Goal: Task Accomplishment & Management: Manage account settings

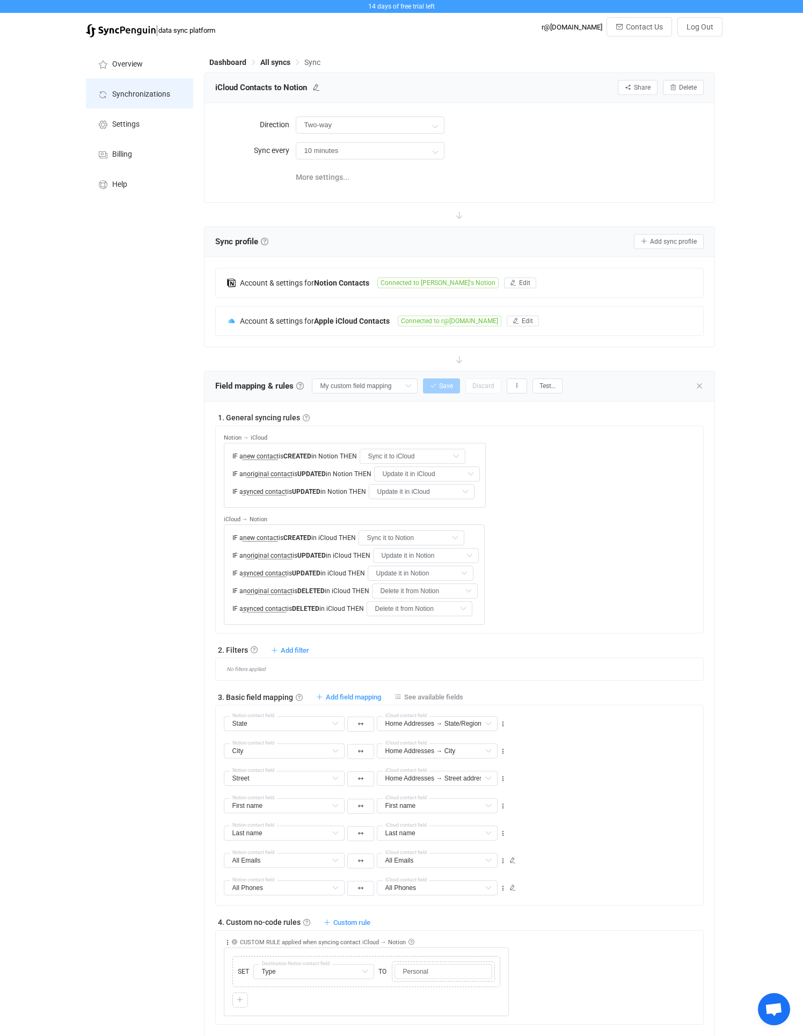
click at [134, 97] on span "Synchronizations" at bounding box center [141, 94] width 58 height 9
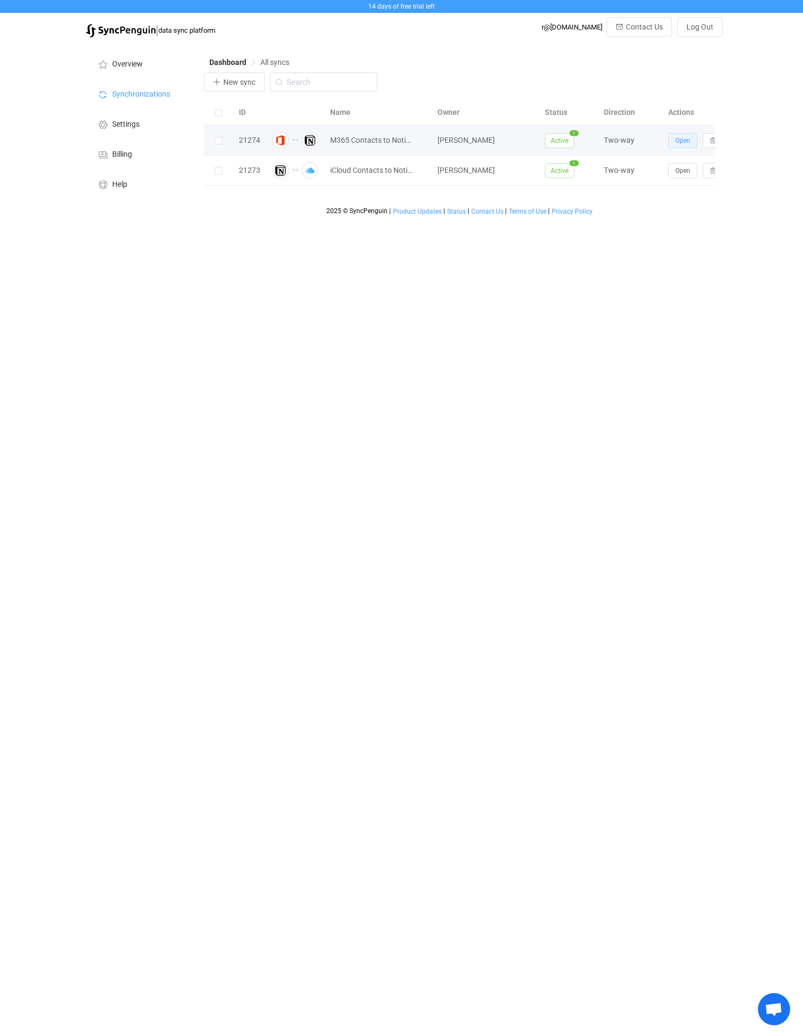
click at [675, 134] on button "Open" at bounding box center [682, 140] width 29 height 15
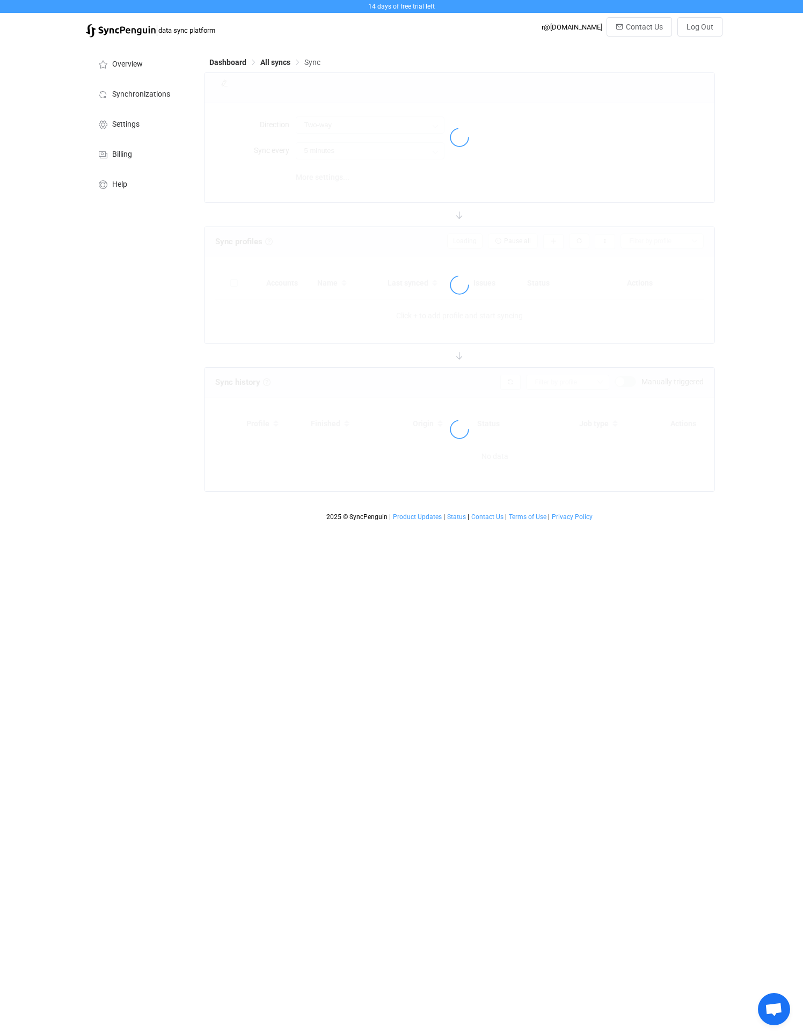
type input "10 minutes"
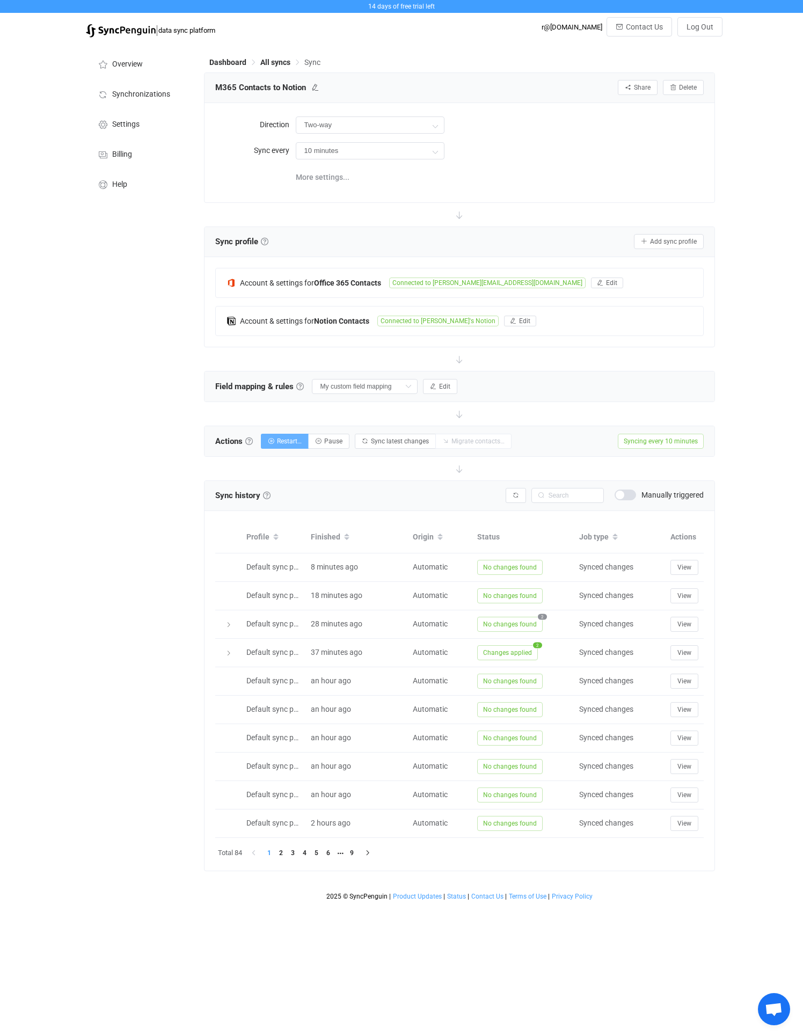
click at [287, 439] on span "Restart…" at bounding box center [289, 441] width 25 height 8
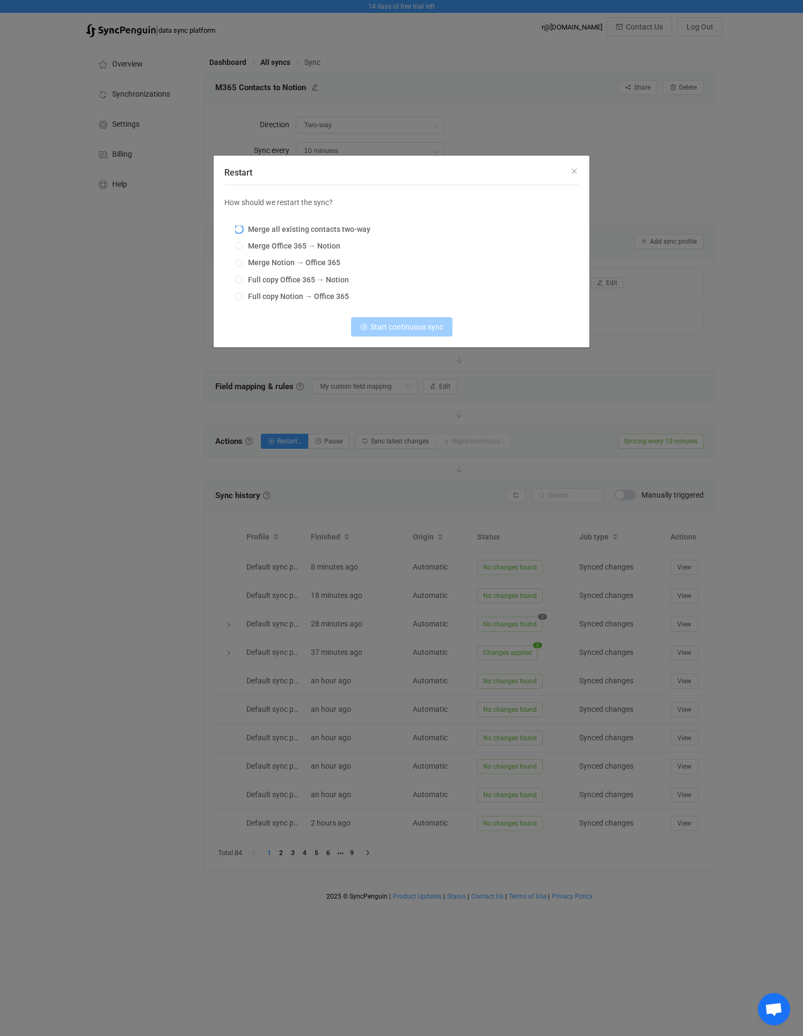
click at [320, 230] on span "Merge all existing contacts two-way" at bounding box center [307, 229] width 128 height 9
click at [243, 230] on input "Merge all existing contacts two-way" at bounding box center [239, 229] width 8 height 9
radio input "true"
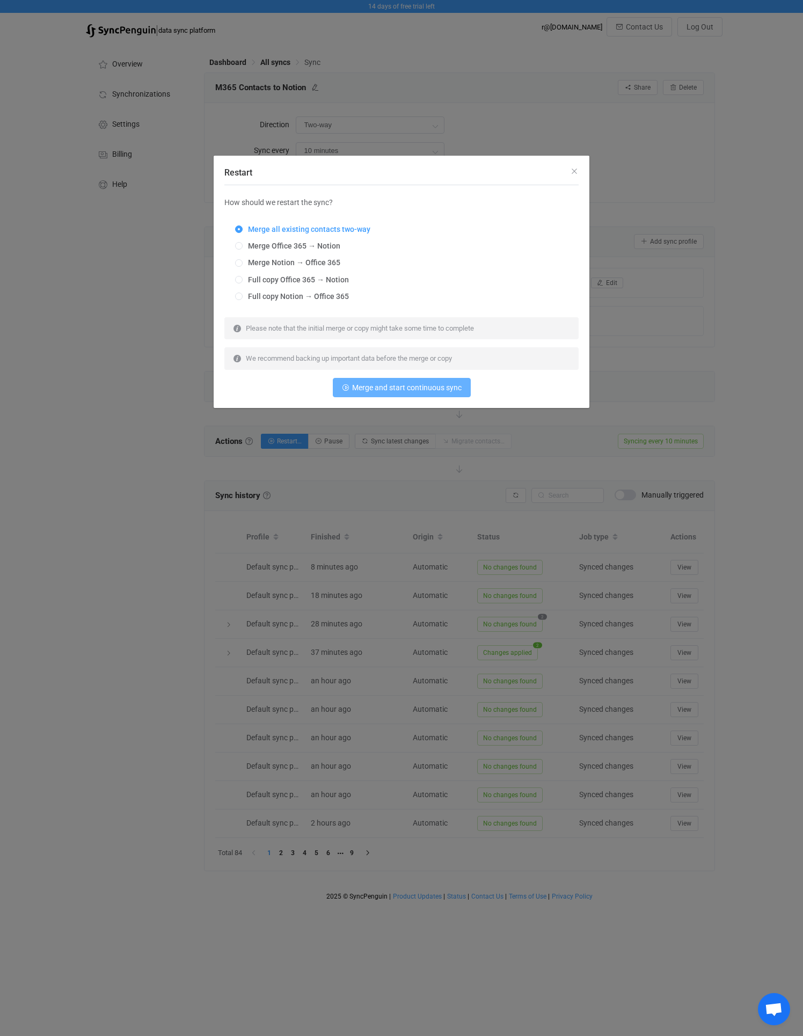
click at [376, 383] on span "Merge and start continuous sync" at bounding box center [406, 387] width 109 height 9
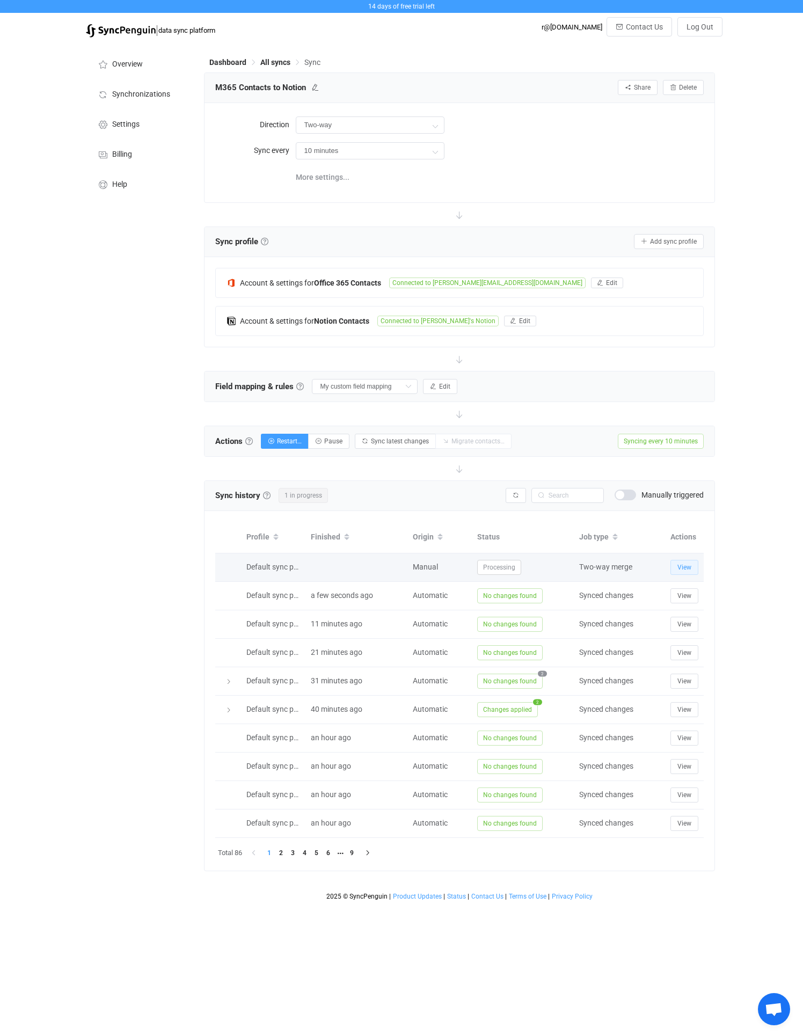
click at [695, 572] on button "View" at bounding box center [684, 567] width 28 height 15
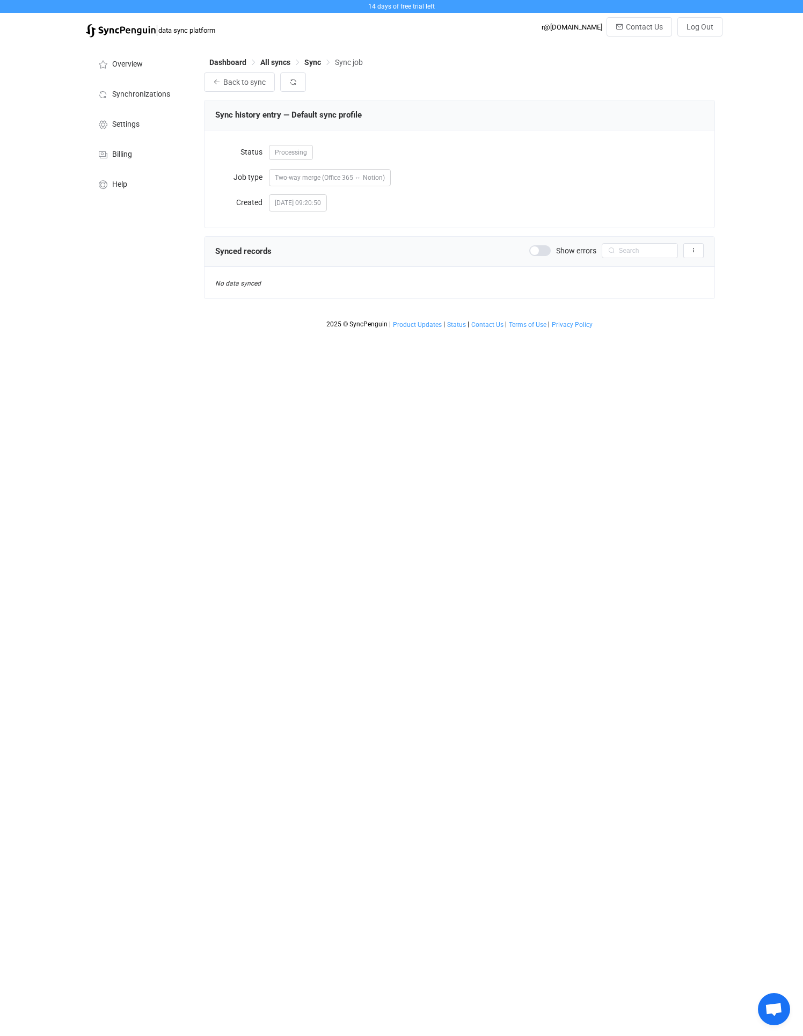
click at [547, 250] on span at bounding box center [539, 250] width 21 height 11
click at [309, 63] on span "Sync" at bounding box center [312, 62] width 17 height 9
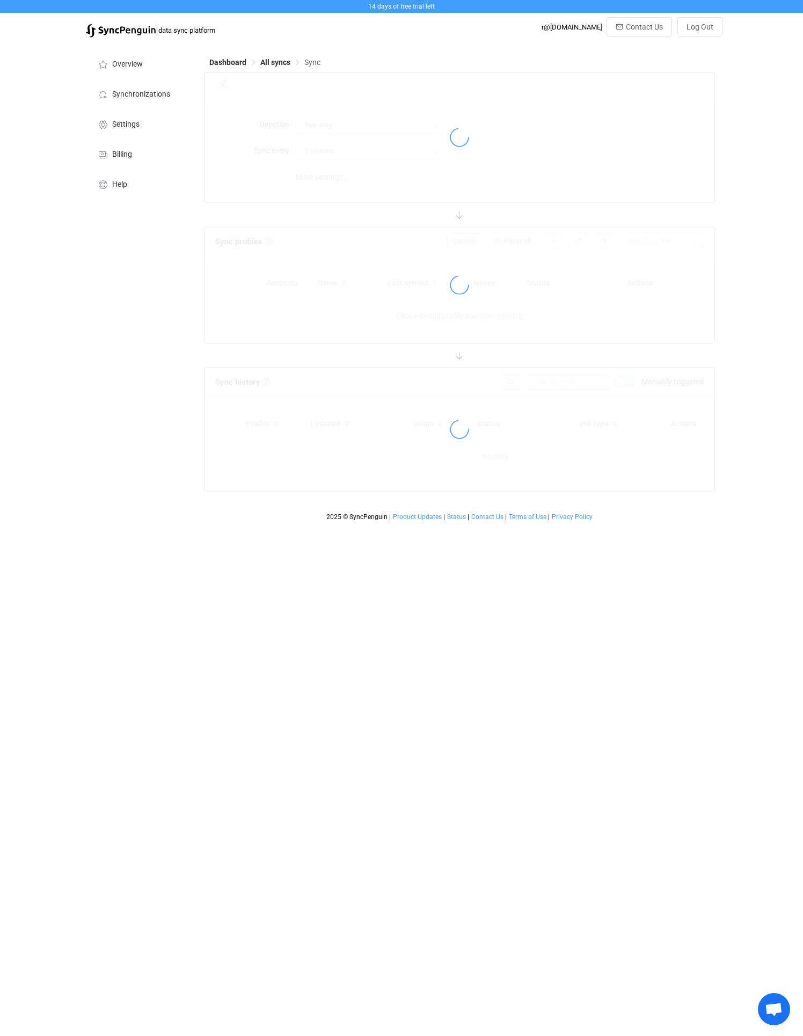
type input "10 minutes"
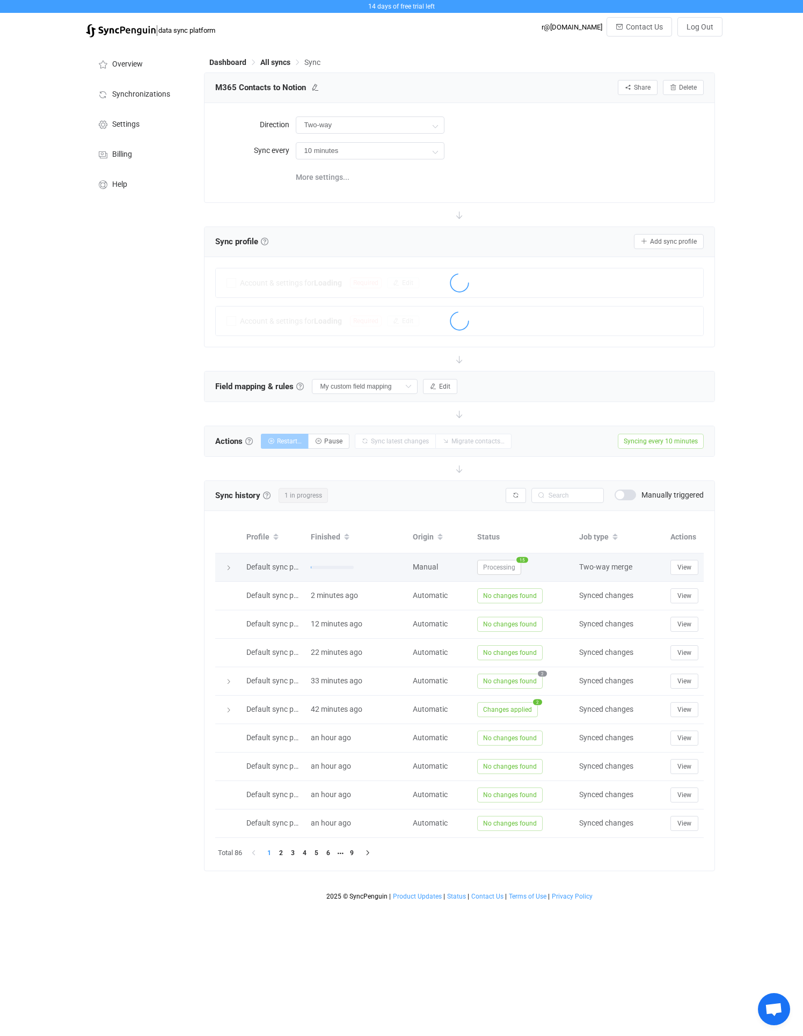
click at [490, 573] on span "Processing" at bounding box center [499, 567] width 44 height 15
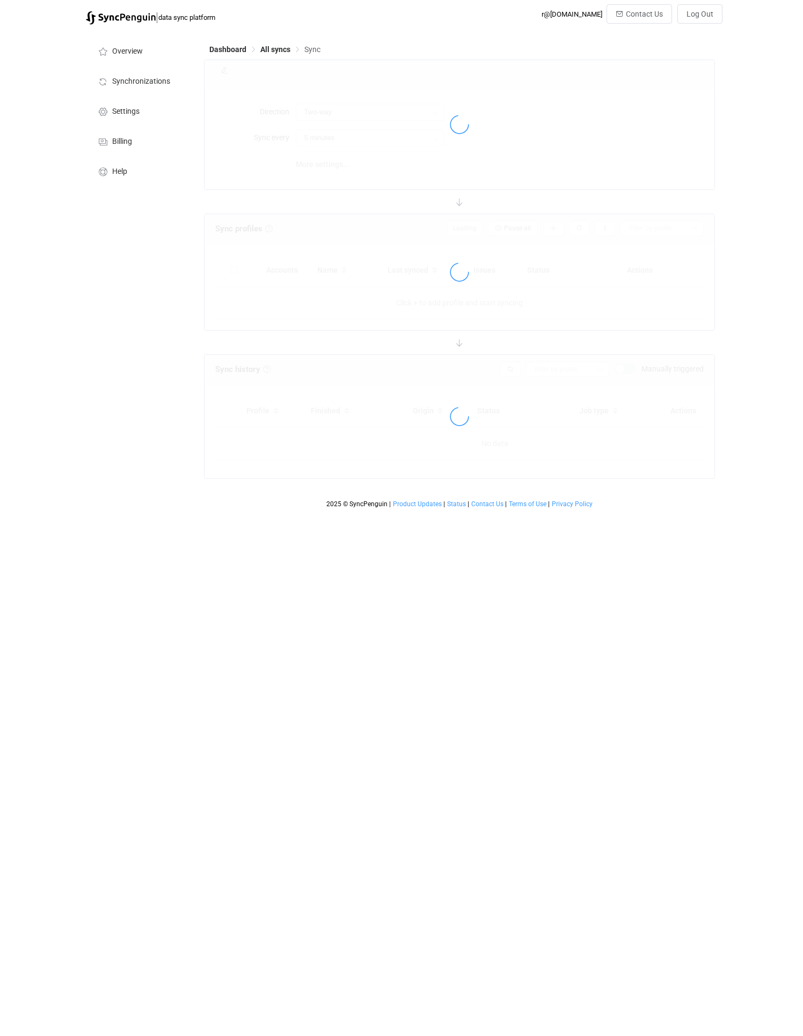
type input "10 minutes"
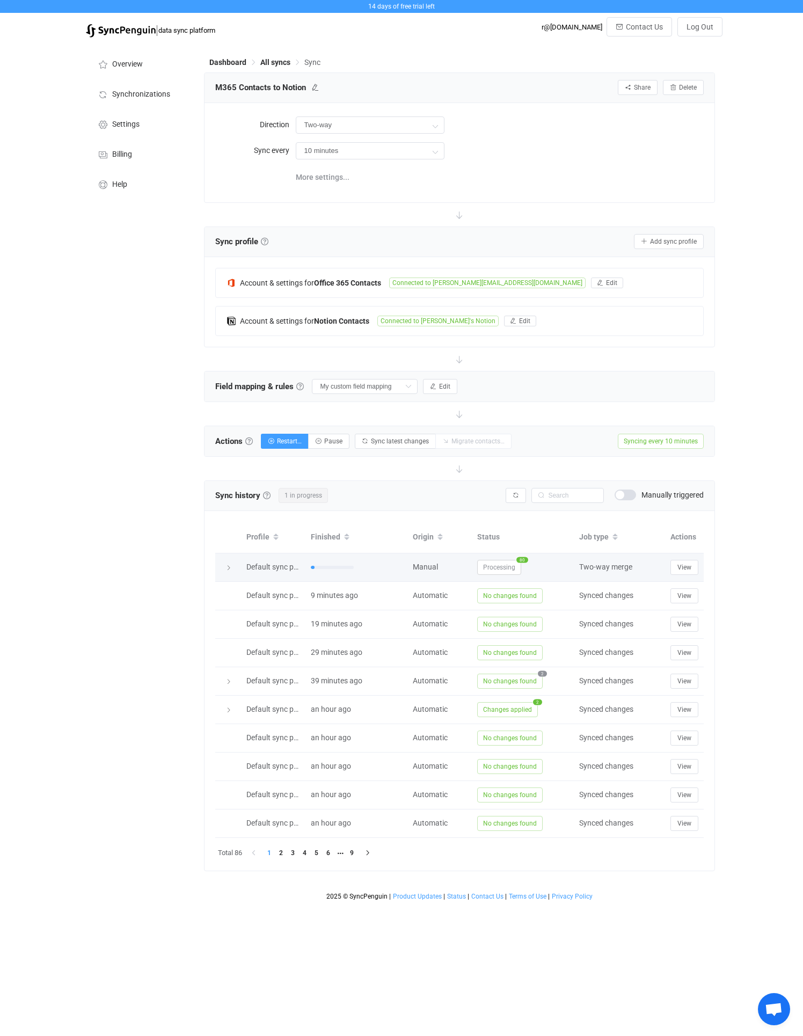
click at [494, 566] on span "Processing" at bounding box center [499, 567] width 44 height 15
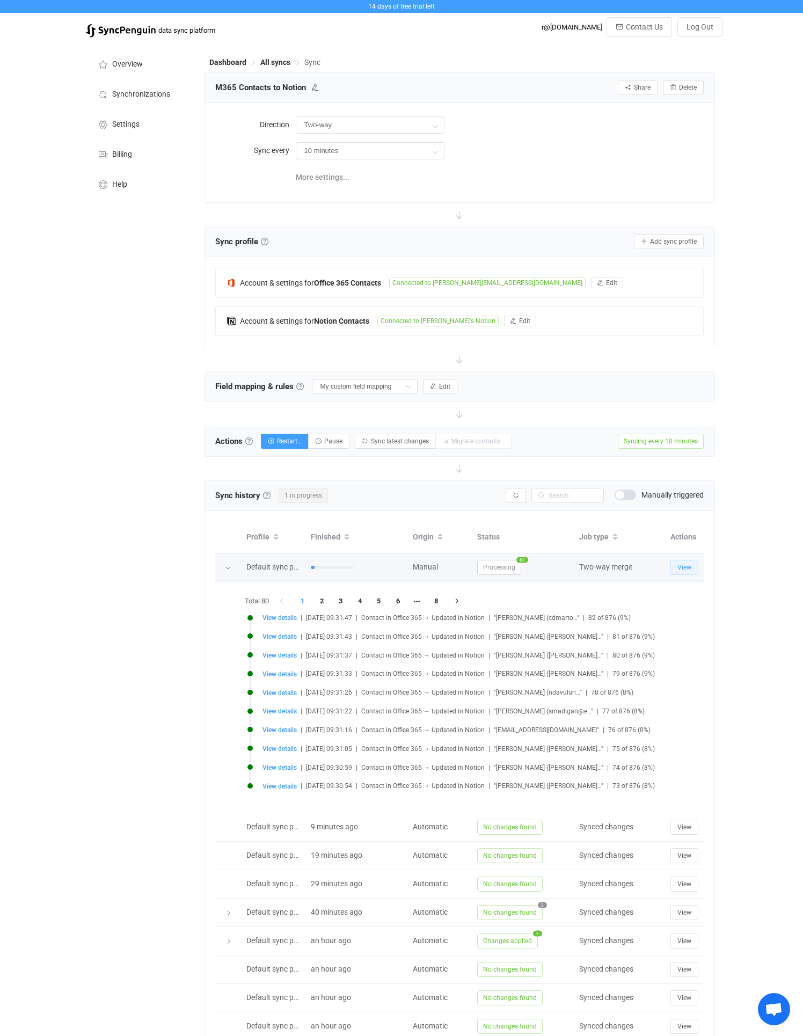
click at [693, 572] on button "View" at bounding box center [684, 567] width 28 height 15
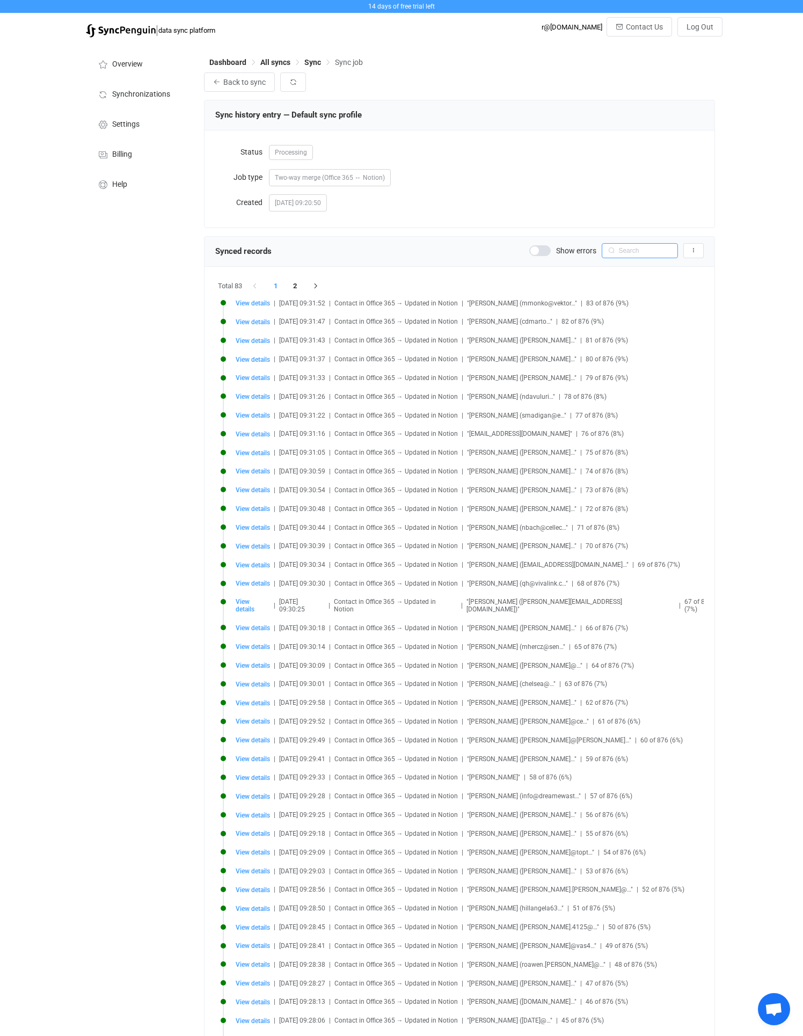
click at [621, 252] on input "text" at bounding box center [640, 250] width 76 height 15
type input "Stefan"
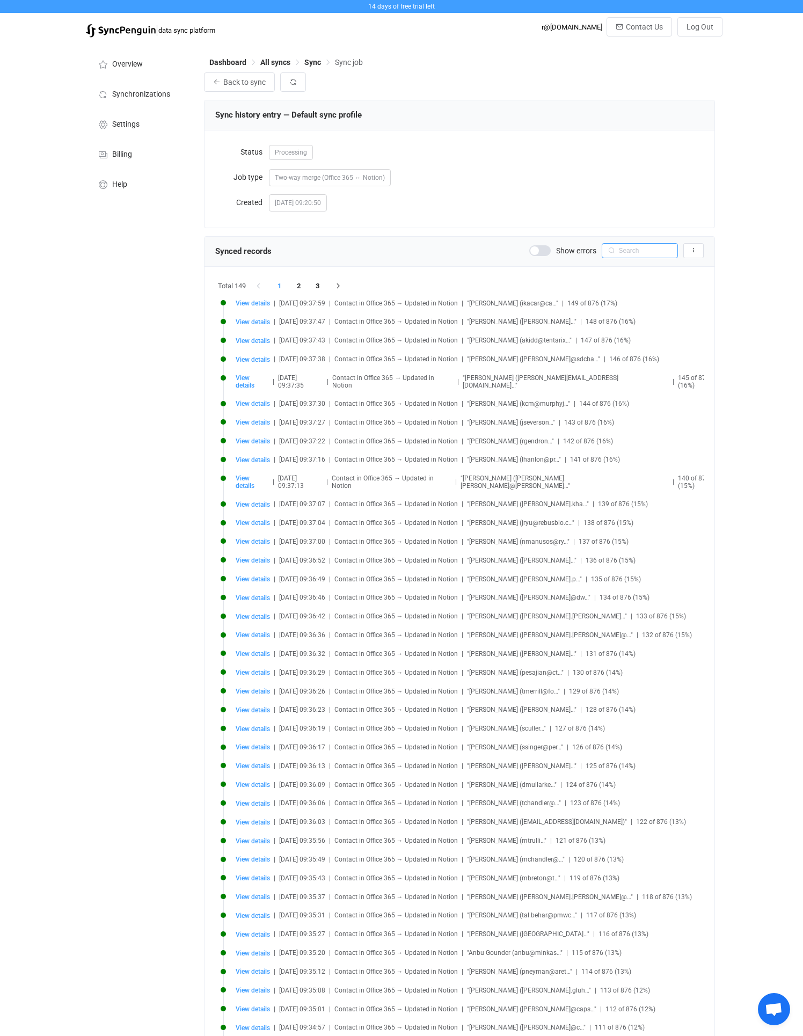
click at [633, 251] on input "text" at bounding box center [640, 250] width 76 height 15
type input "Stefan"
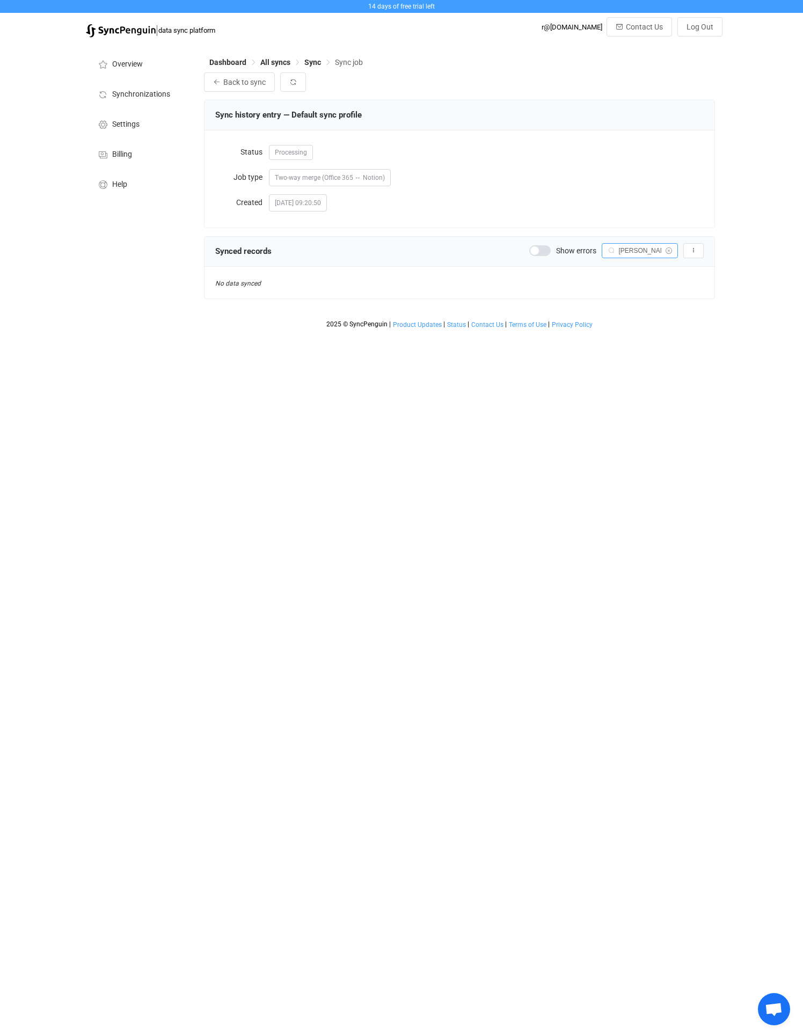
click at [670, 249] on icon at bounding box center [668, 250] width 13 height 15
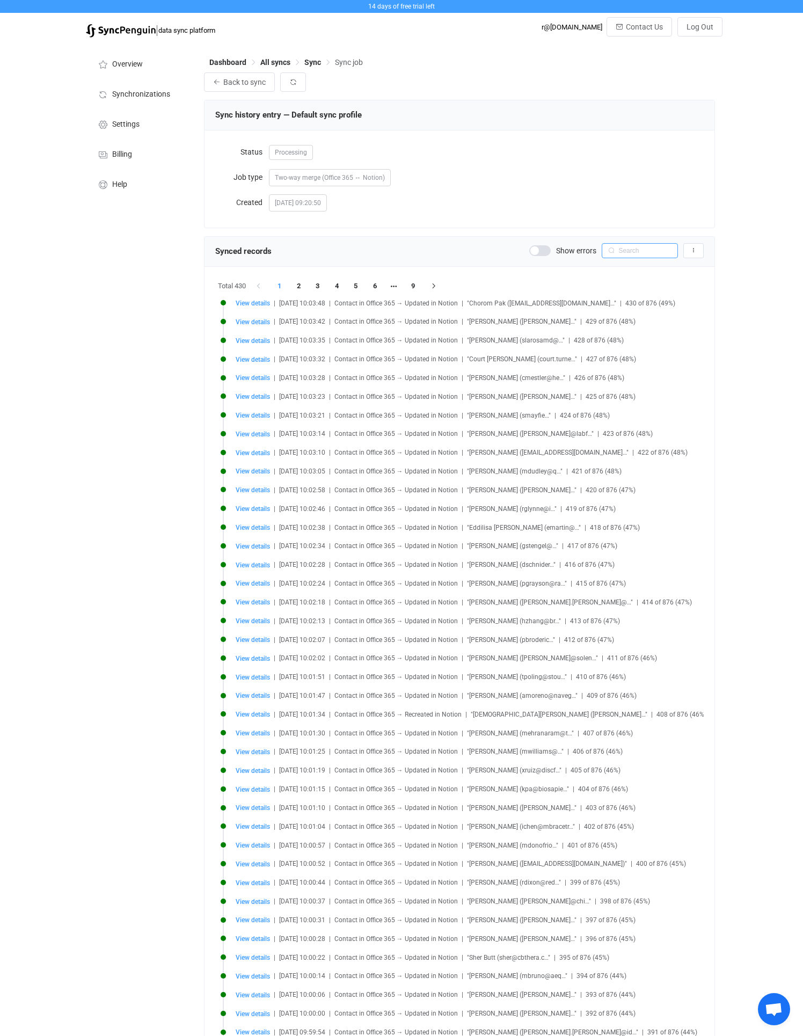
click at [637, 247] on input "text" at bounding box center [640, 250] width 76 height 15
type input "[PERSON_NAME]"
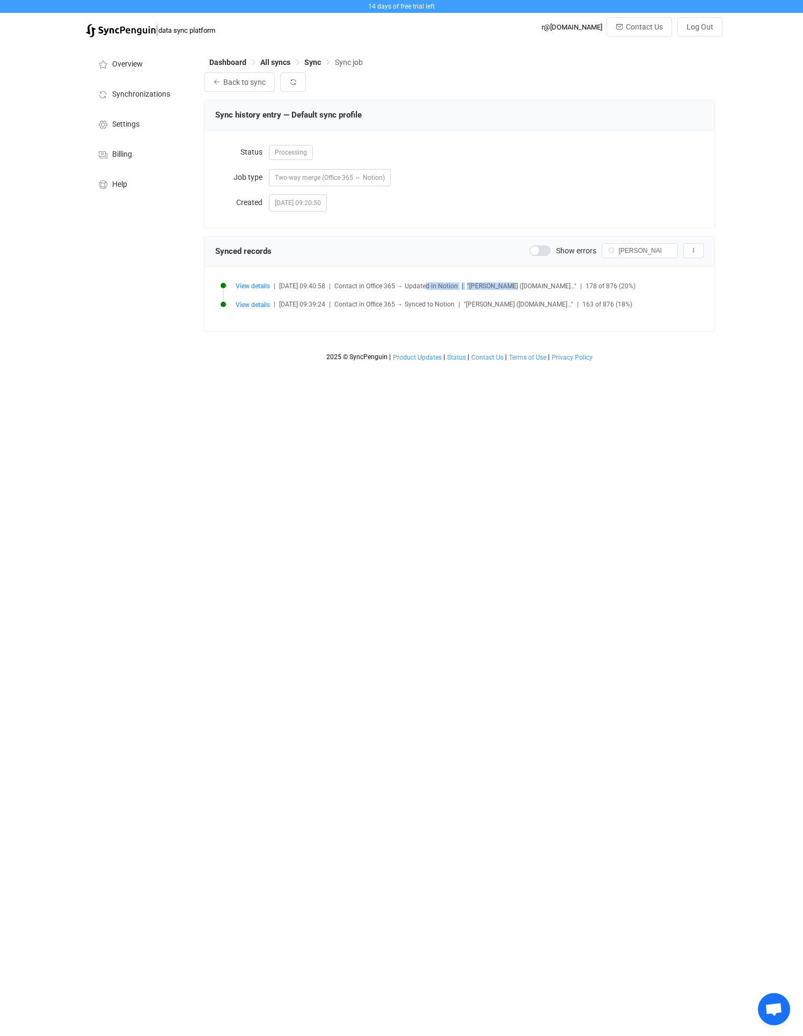
drag, startPoint x: 437, startPoint y: 286, endPoint x: 517, endPoint y: 286, distance: 80.5
click at [517, 286] on div "View details | 2025-09-03 09:40:58 | Contact in Office 365 → Updated in Notion …" at bounding box center [483, 286] width 495 height 8
drag, startPoint x: 375, startPoint y: 304, endPoint x: 401, endPoint y: 304, distance: 25.8
click at [401, 304] on span "Contact in Office 365 → Synced to Notion" at bounding box center [394, 305] width 120 height 8
drag, startPoint x: 392, startPoint y: 284, endPoint x: 425, endPoint y: 284, distance: 32.7
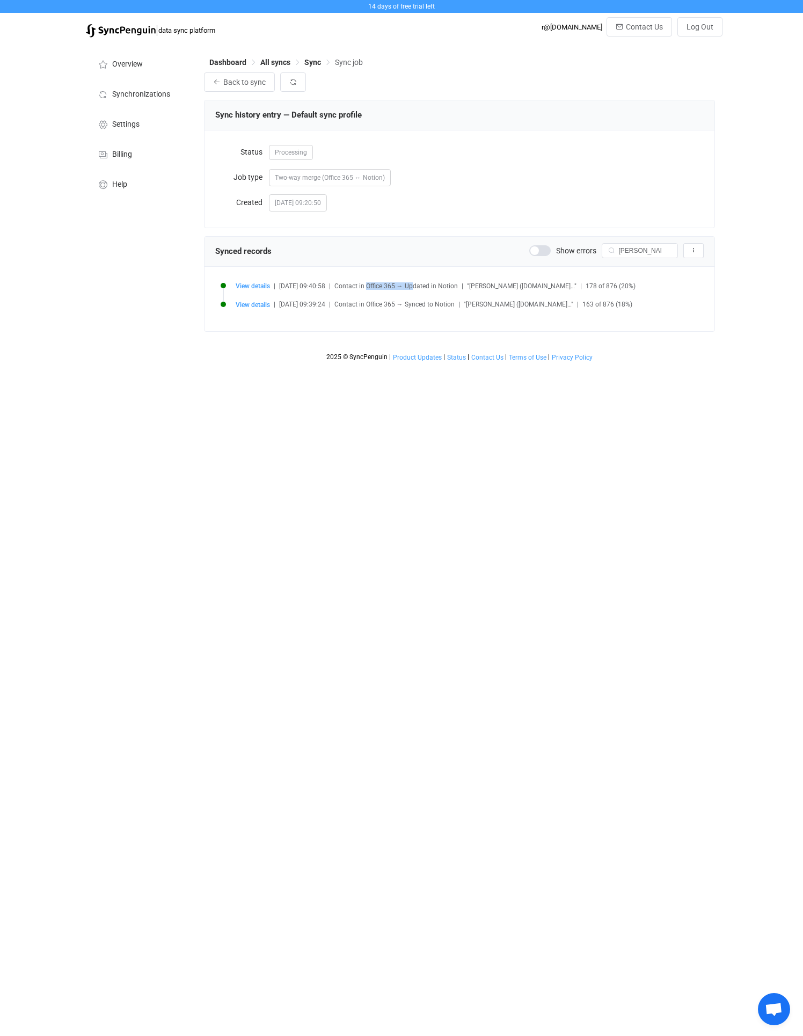
click at [425, 284] on span "Contact in Office 365 → Updated in Notion" at bounding box center [395, 286] width 123 height 8
drag, startPoint x: 307, startPoint y: 301, endPoint x: 387, endPoint y: 301, distance: 80.0
click at [387, 301] on div "View details | 2025-09-03 09:39:24 | Contact in Office 365 → Synced to Notion |…" at bounding box center [483, 305] width 495 height 8
drag, startPoint x: 387, startPoint y: 301, endPoint x: 444, endPoint y: 306, distance: 57.7
click at [444, 306] on span "Contact in Office 365 → Synced to Notion" at bounding box center [394, 305] width 120 height 8
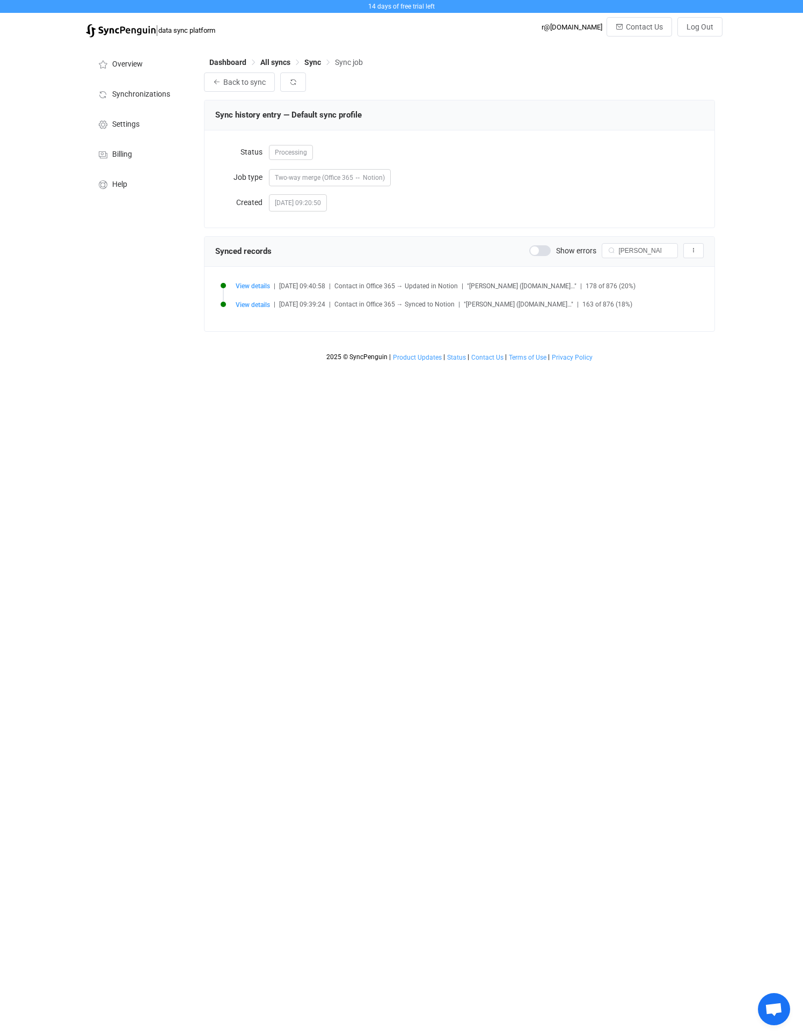
click at [444, 306] on span "Contact in Office 365 → Synced to Notion" at bounding box center [394, 305] width 120 height 8
click at [272, 60] on span "All syncs" at bounding box center [275, 62] width 30 height 9
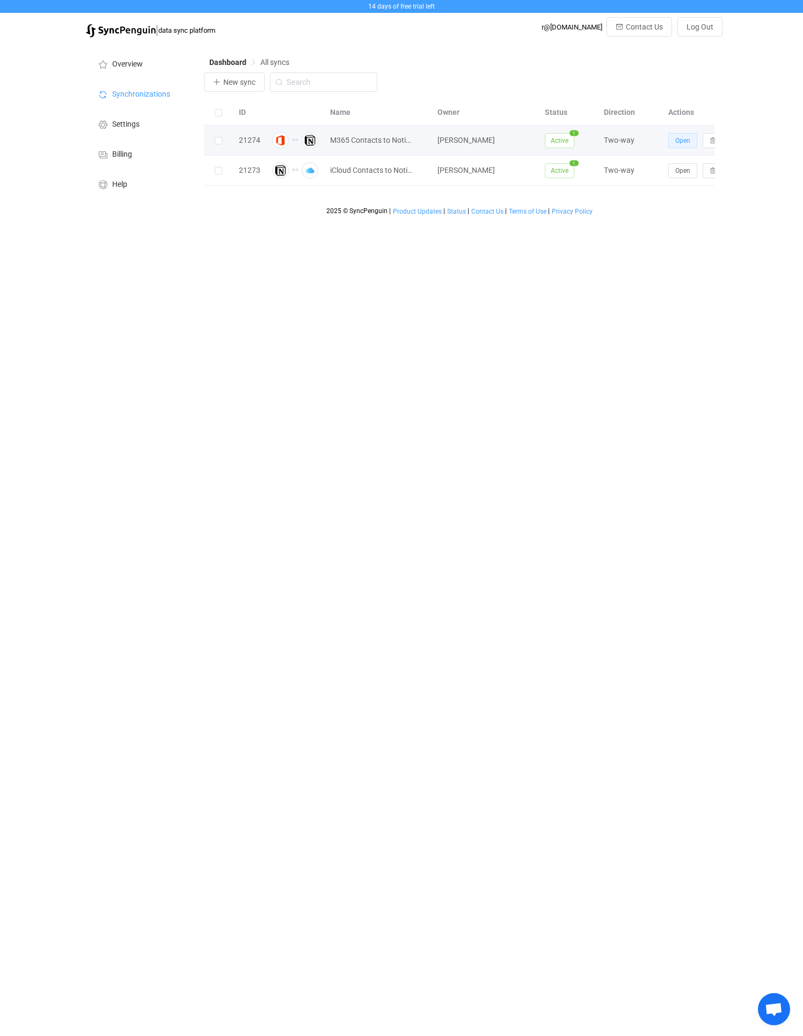
click at [682, 144] on span "Open" at bounding box center [682, 141] width 15 height 8
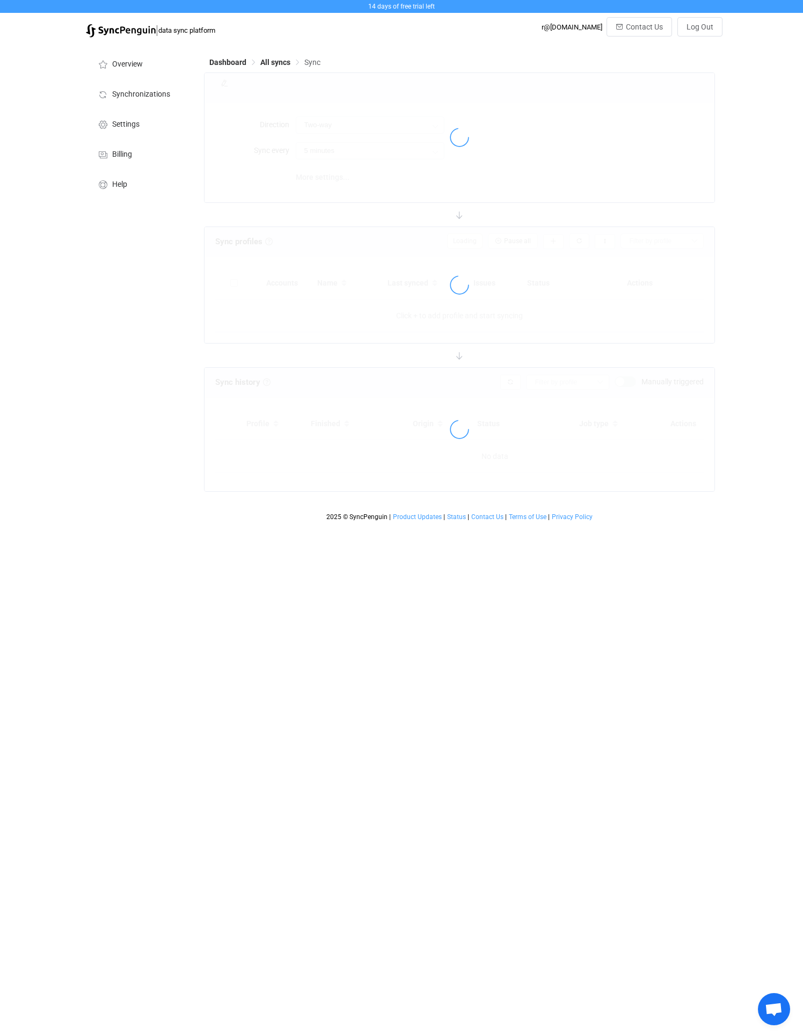
type input "10 minutes"
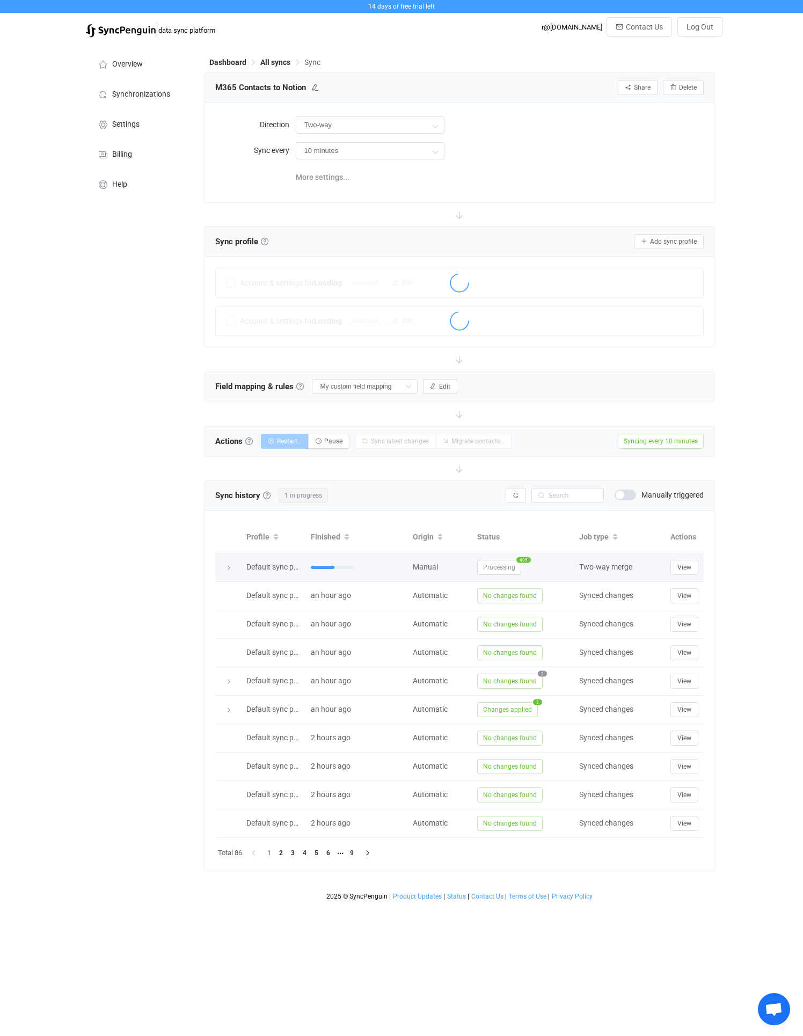
click at [483, 566] on span "Processing" at bounding box center [499, 567] width 44 height 15
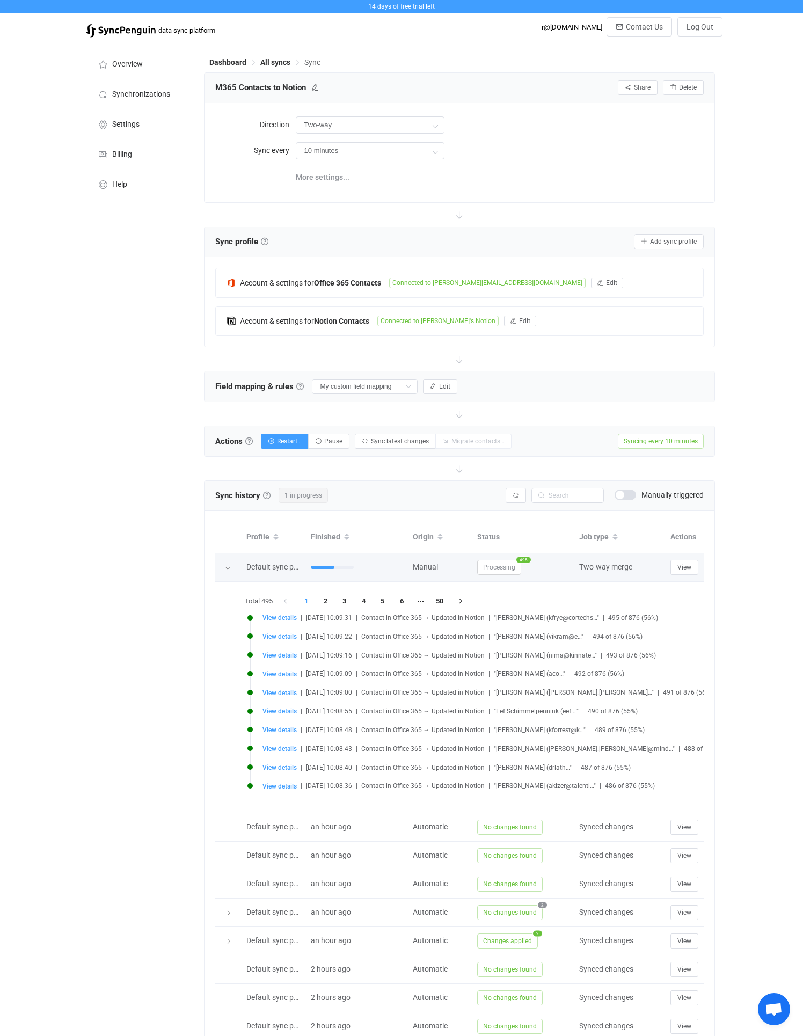
click at [483, 566] on span "Processing" at bounding box center [499, 567] width 44 height 15
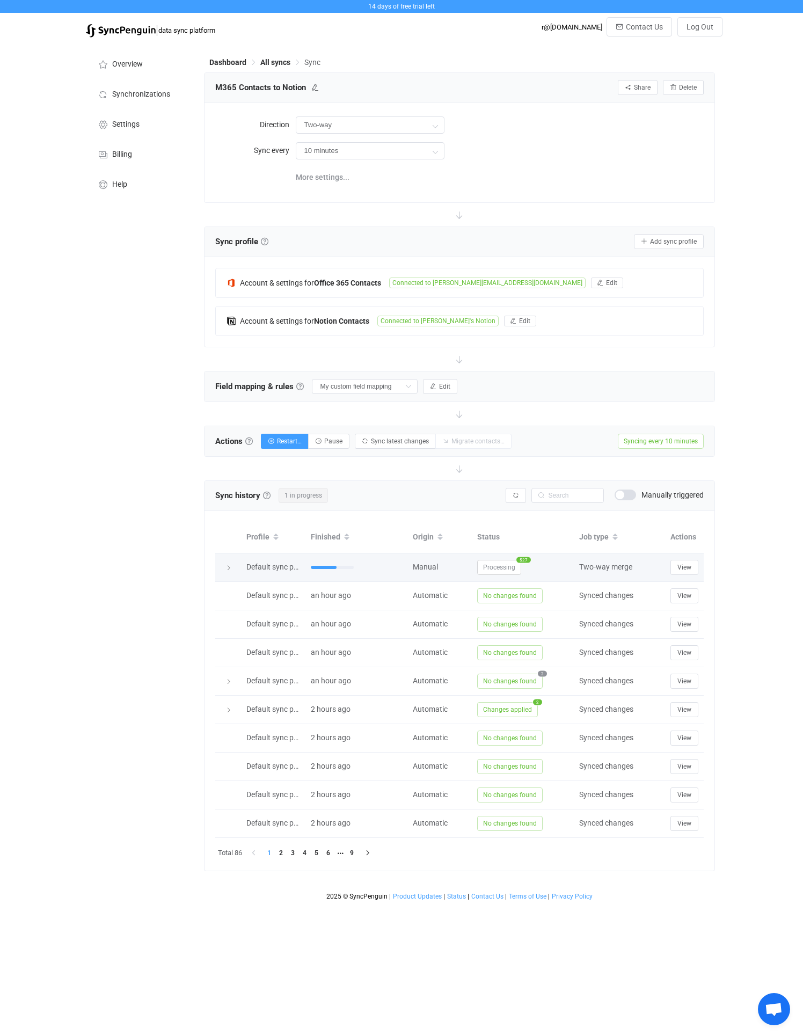
click at [493, 569] on span "Processing" at bounding box center [499, 567] width 44 height 15
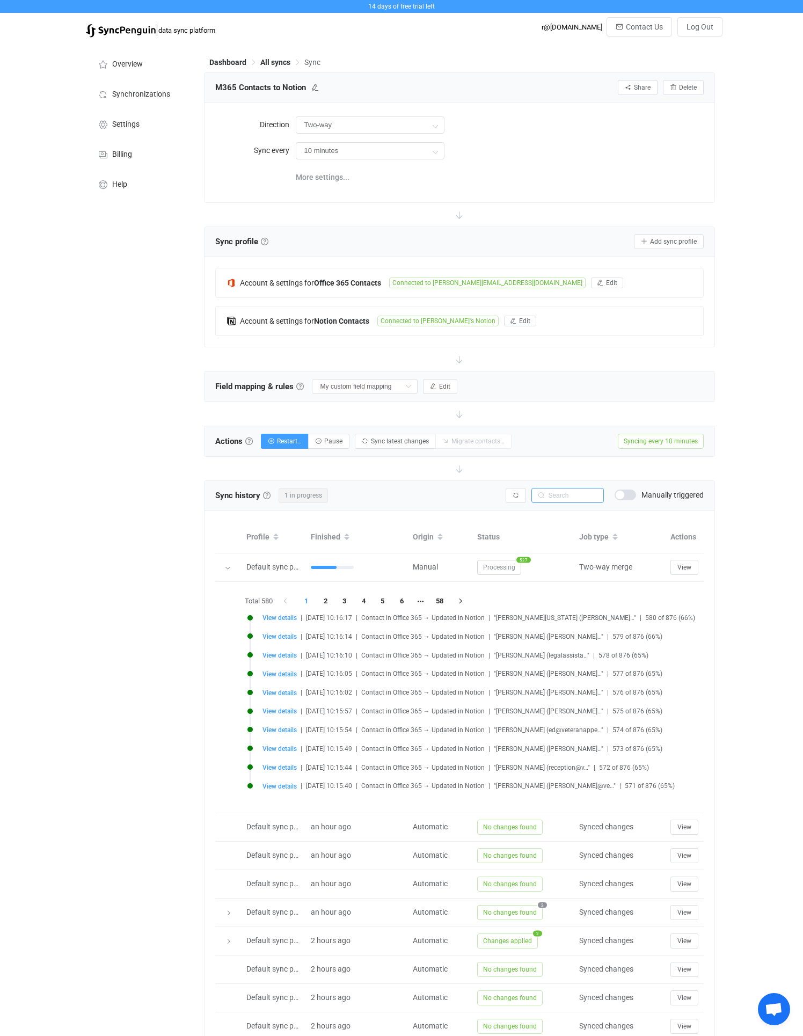
click at [563, 496] on input "text" at bounding box center [567, 495] width 72 height 15
type input "[PERSON_NAME]"
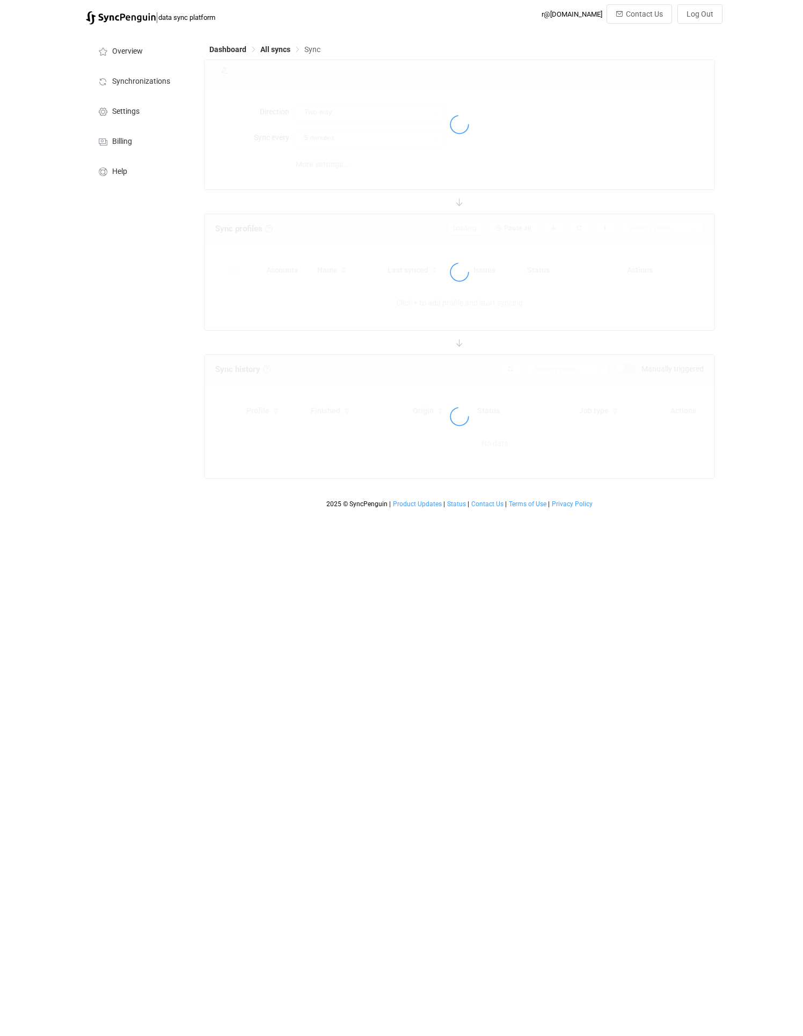
type input "10 minutes"
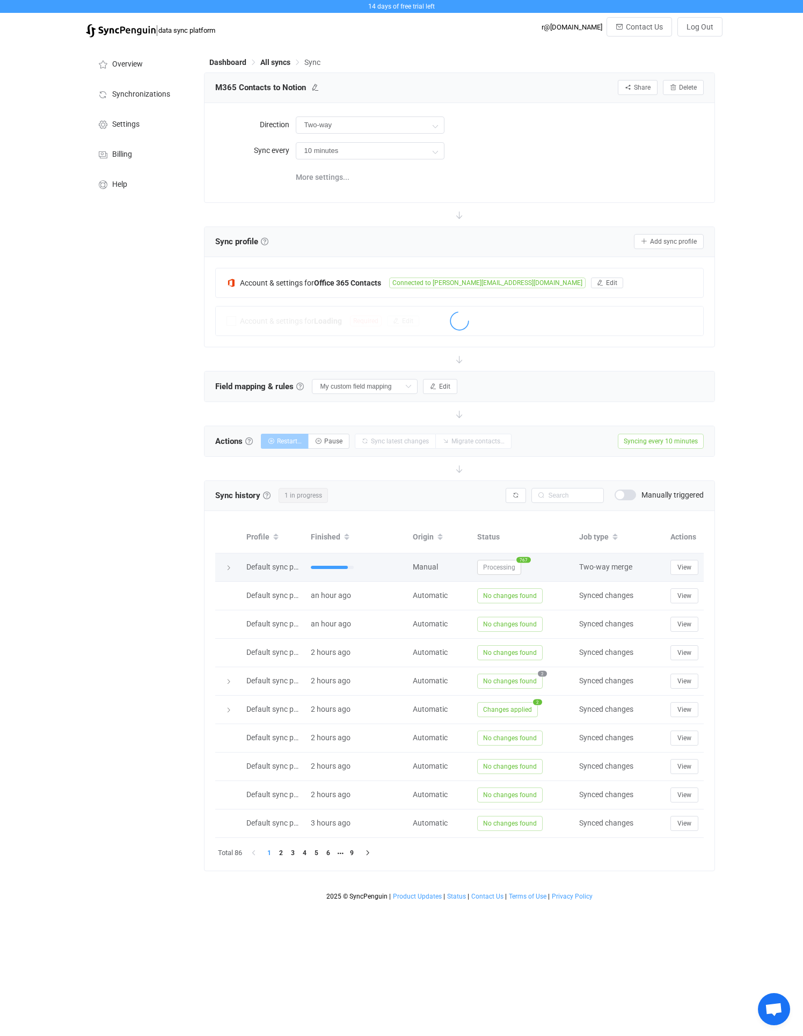
click at [224, 568] on div at bounding box center [228, 567] width 15 height 11
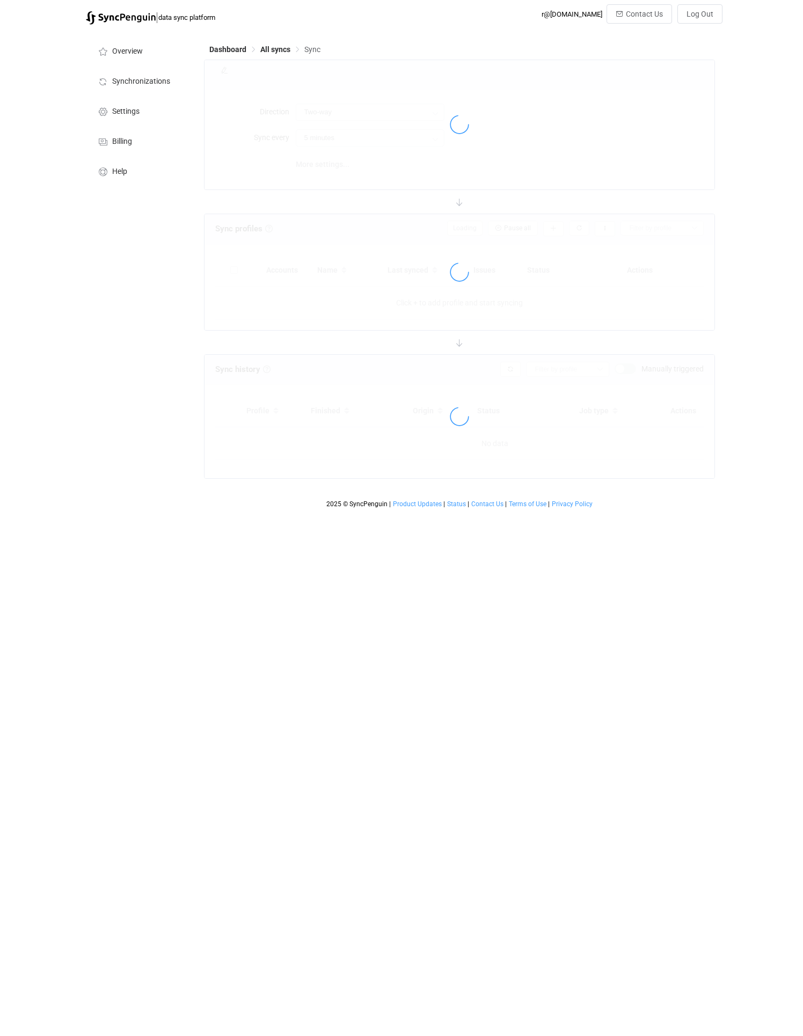
type input "10 minutes"
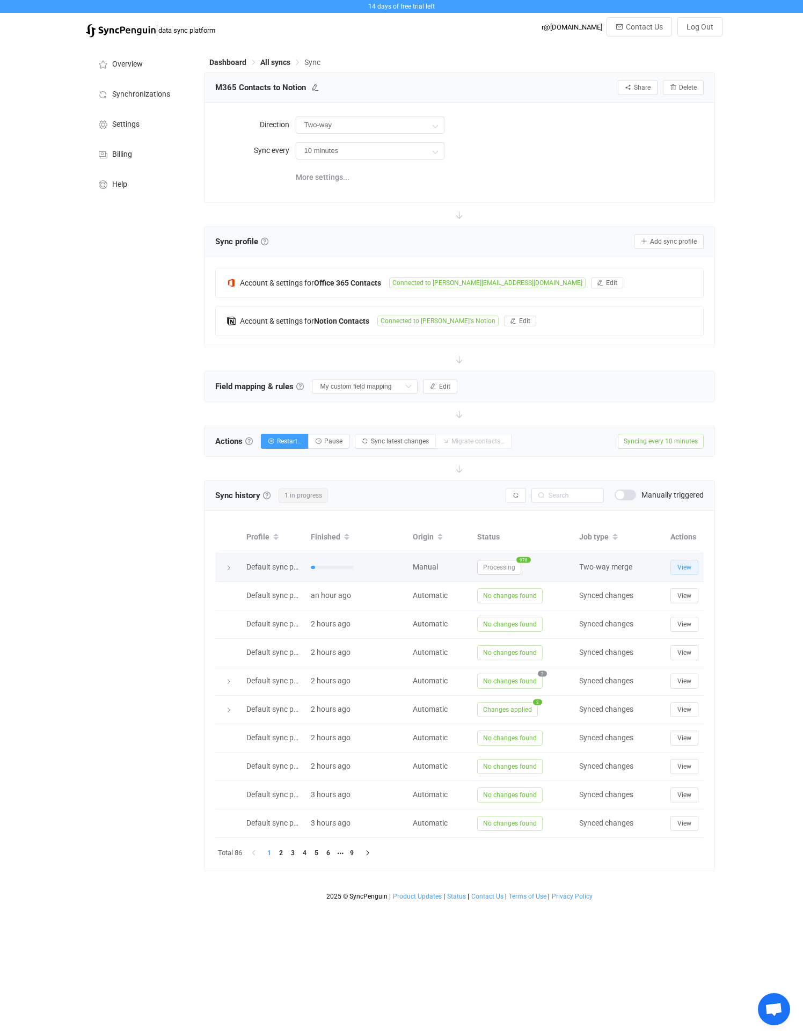
click at [687, 561] on button "View" at bounding box center [684, 567] width 28 height 15
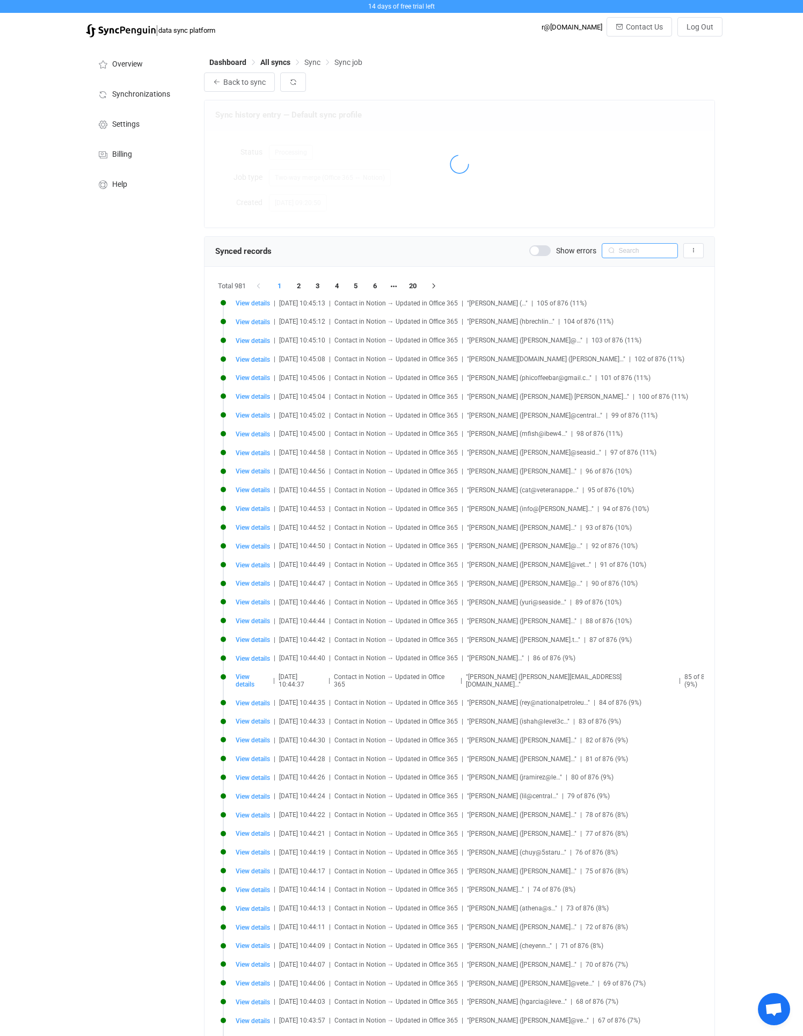
click at [646, 251] on input "text" at bounding box center [640, 250] width 76 height 15
type input "[PERSON_NAME]"
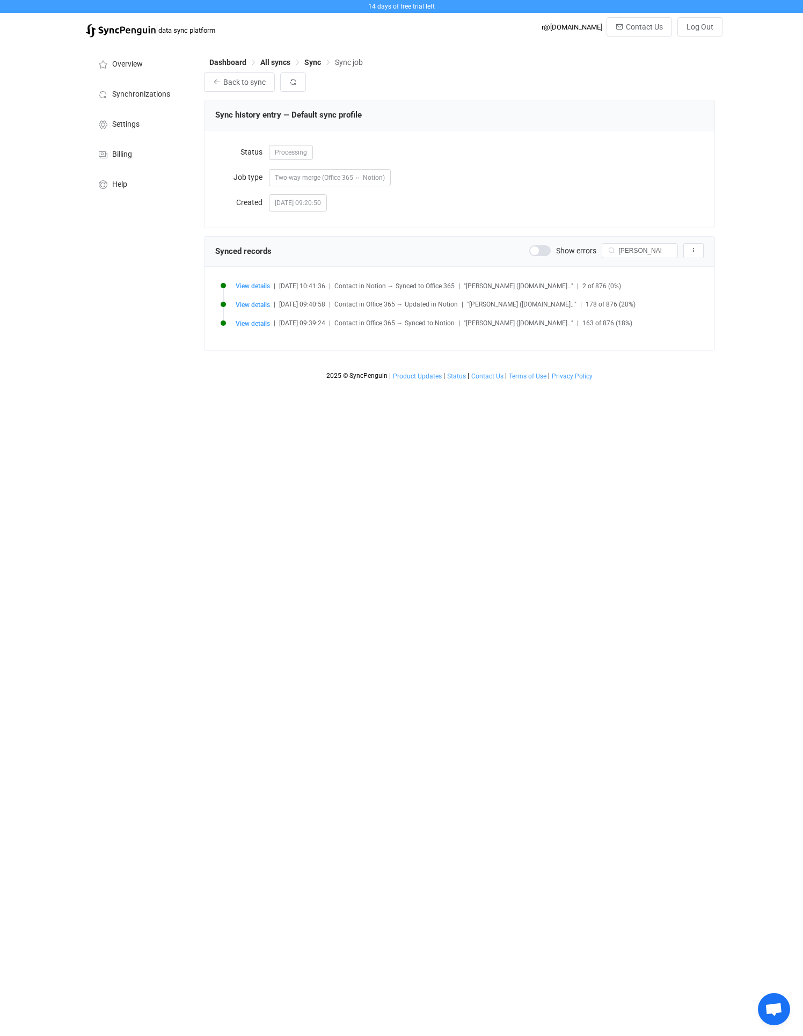
click at [245, 56] on div "Dashboard All syncs Sync Sync job Back to sync Sync history entry — Default syn…" at bounding box center [461, 214] width 524 height 342
click at [157, 81] on li "Synchronizations" at bounding box center [139, 93] width 107 height 30
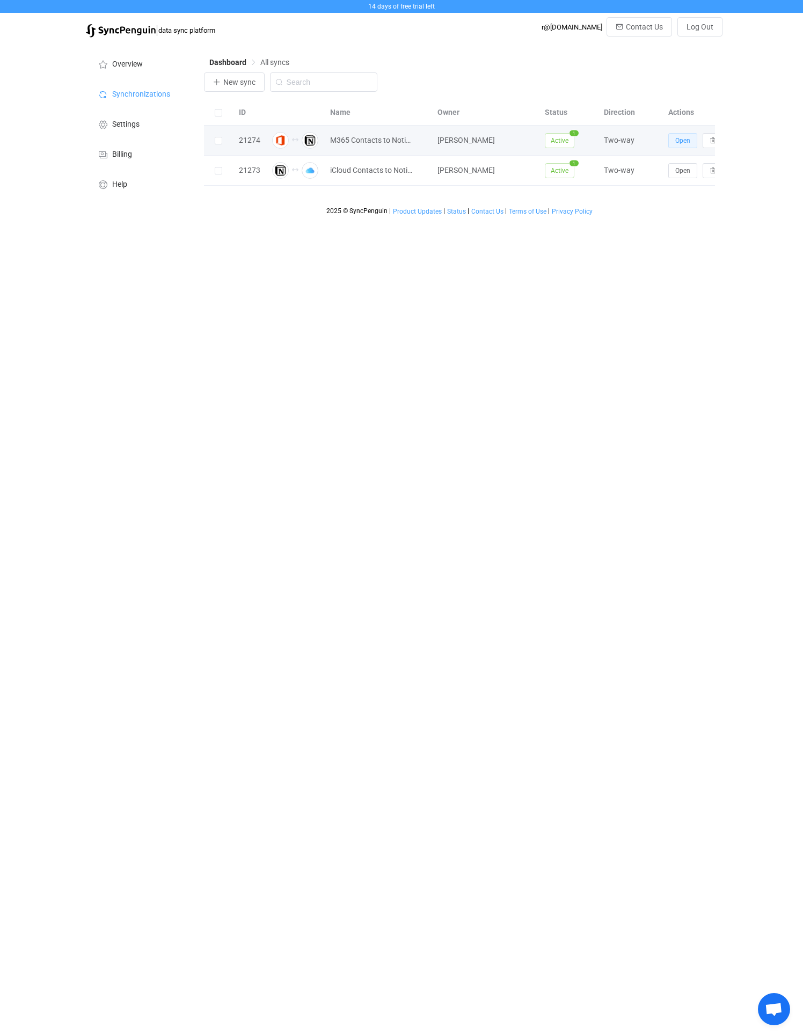
click at [676, 139] on span "Open" at bounding box center [682, 141] width 15 height 8
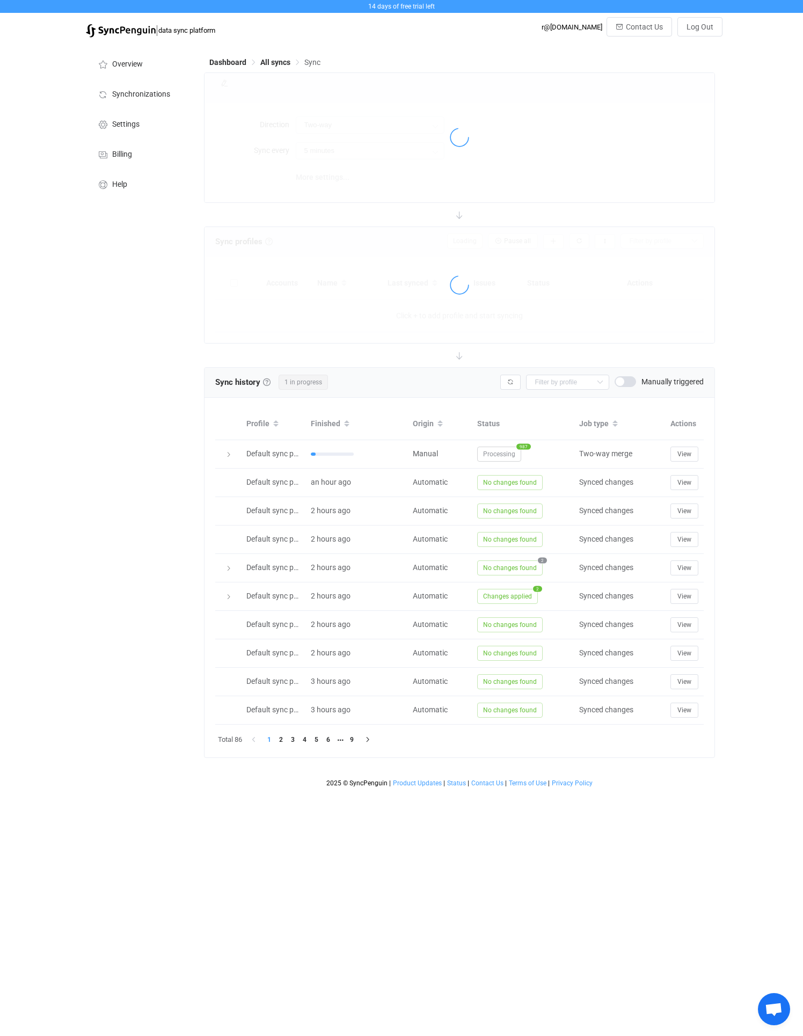
type input "10 minutes"
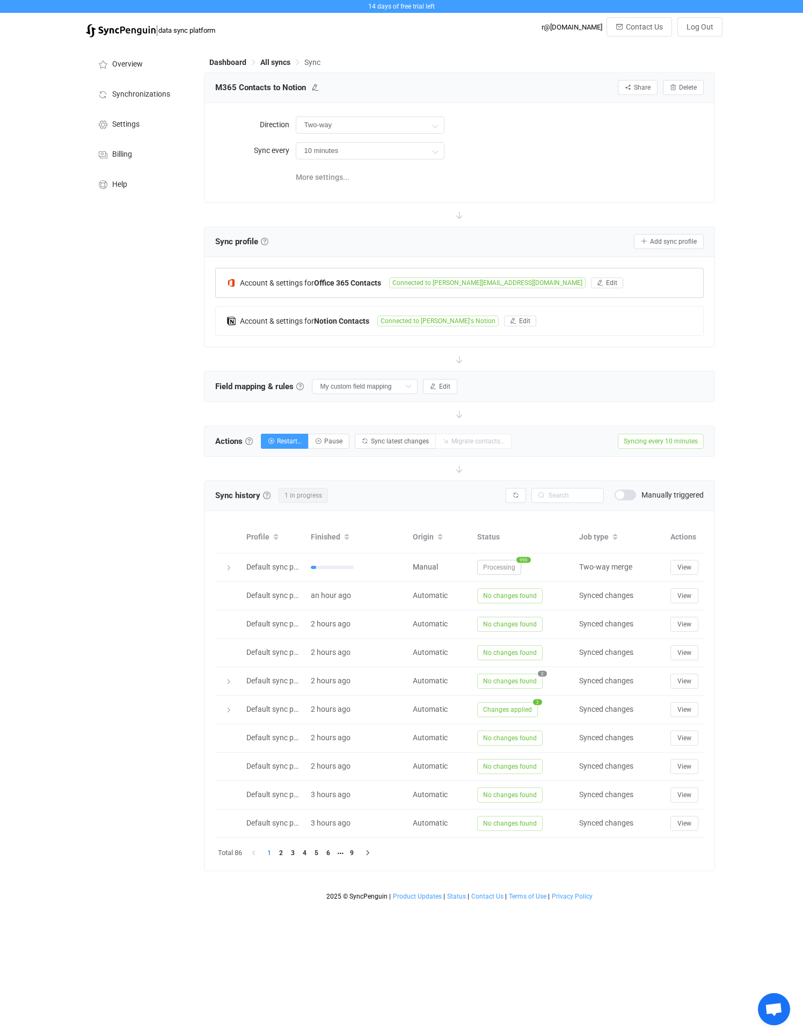
click at [567, 283] on div "Account & settings for Office 365 Contacts Connected to [PERSON_NAME][EMAIL_ADD…" at bounding box center [460, 282] width 488 height 29
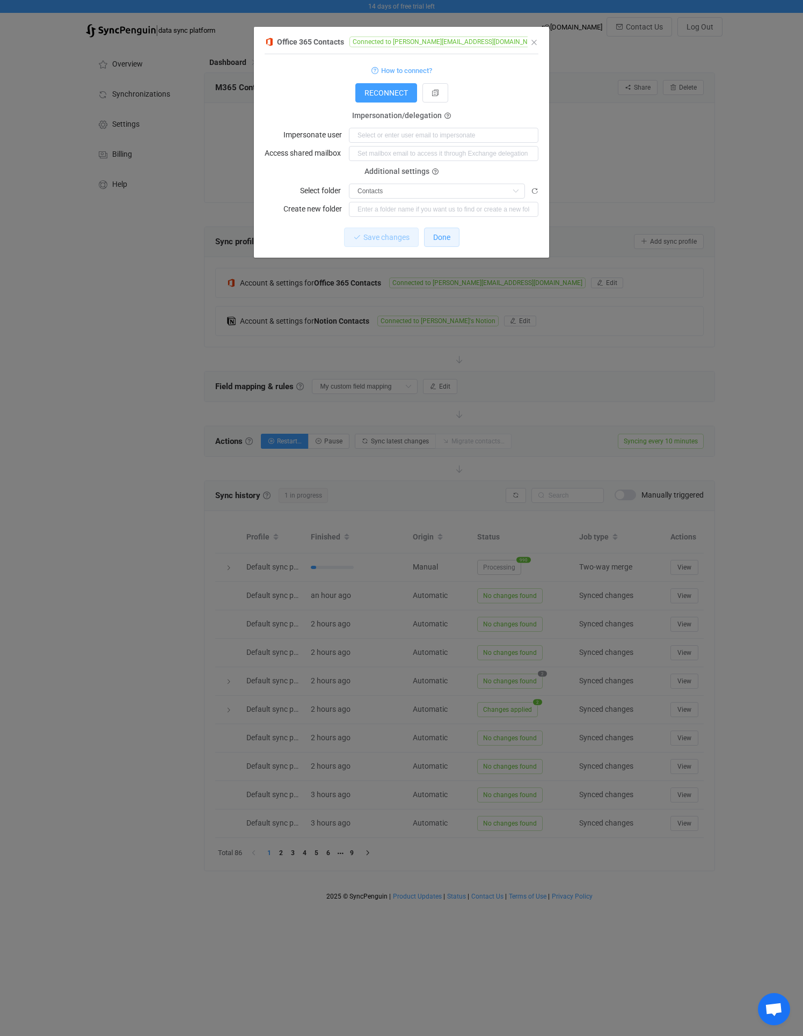
click at [449, 244] on button "Done" at bounding box center [441, 237] width 35 height 19
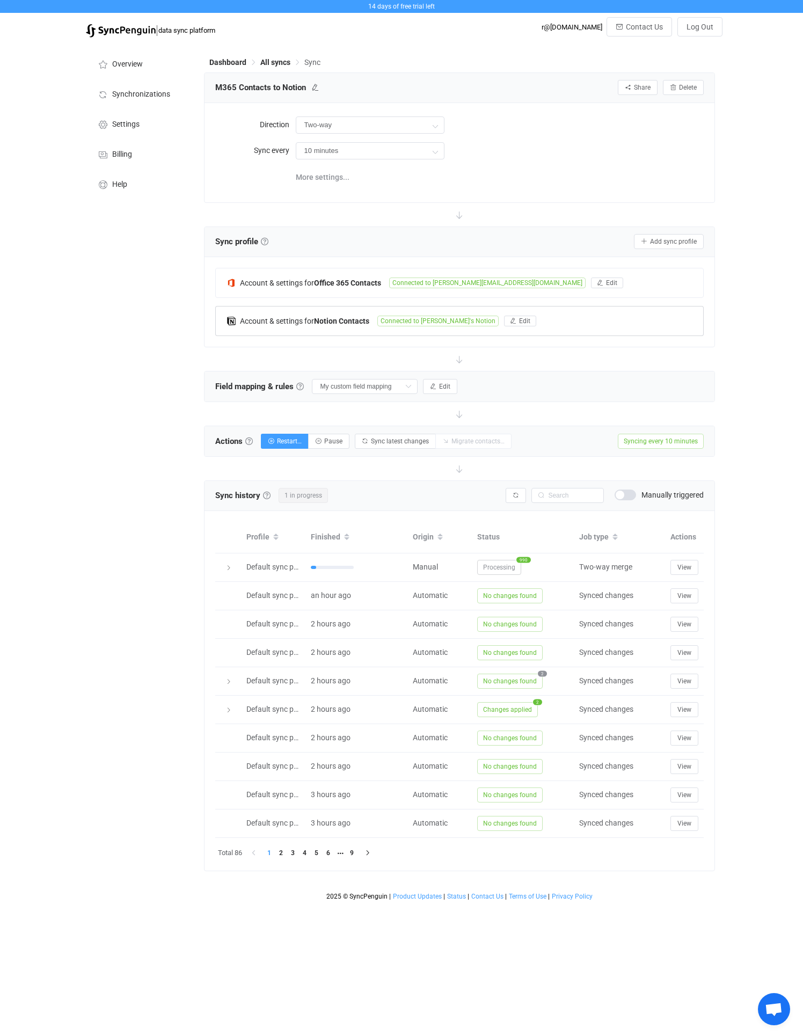
click at [567, 308] on div "Account & settings for Notion Contacts Connected to [PERSON_NAME]'s Notion Edit" at bounding box center [460, 320] width 488 height 29
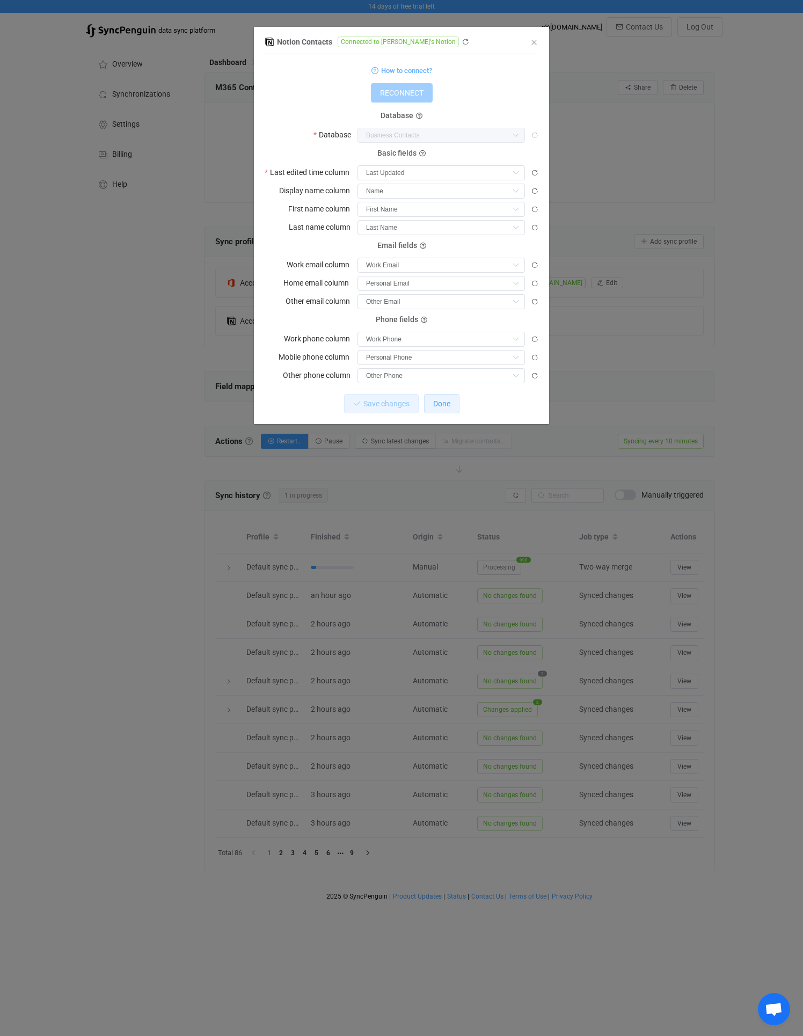
click at [455, 397] on button "Done" at bounding box center [441, 403] width 35 height 19
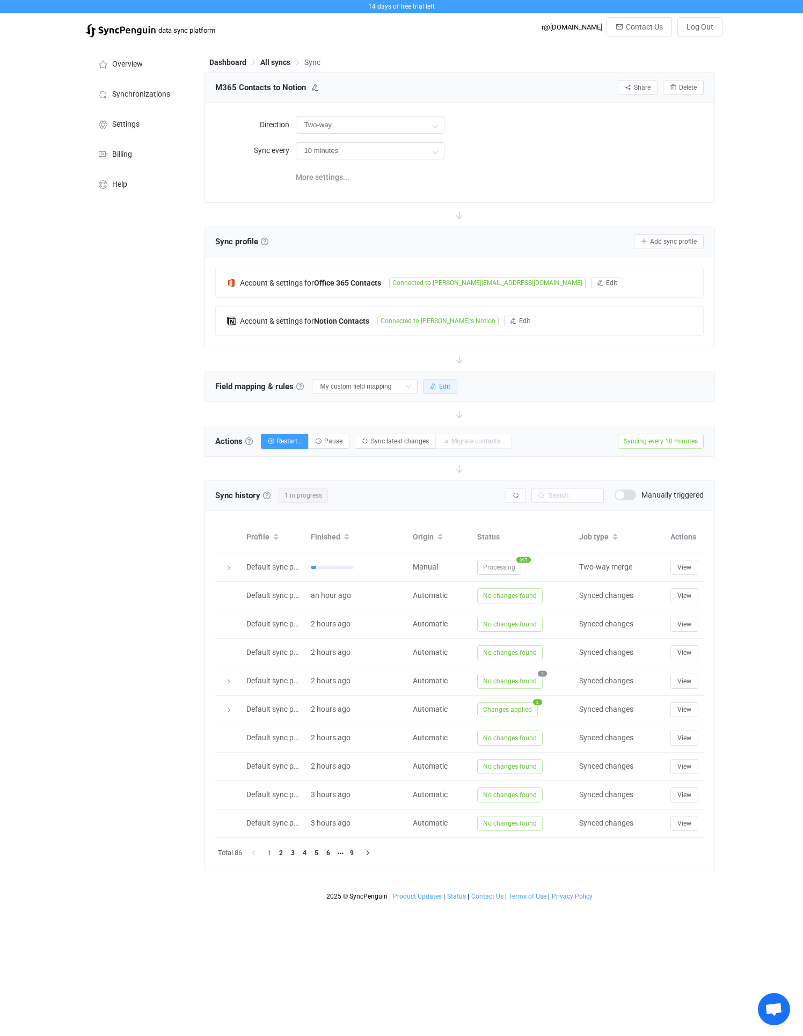
click at [434, 390] on button "Edit" at bounding box center [440, 386] width 34 height 15
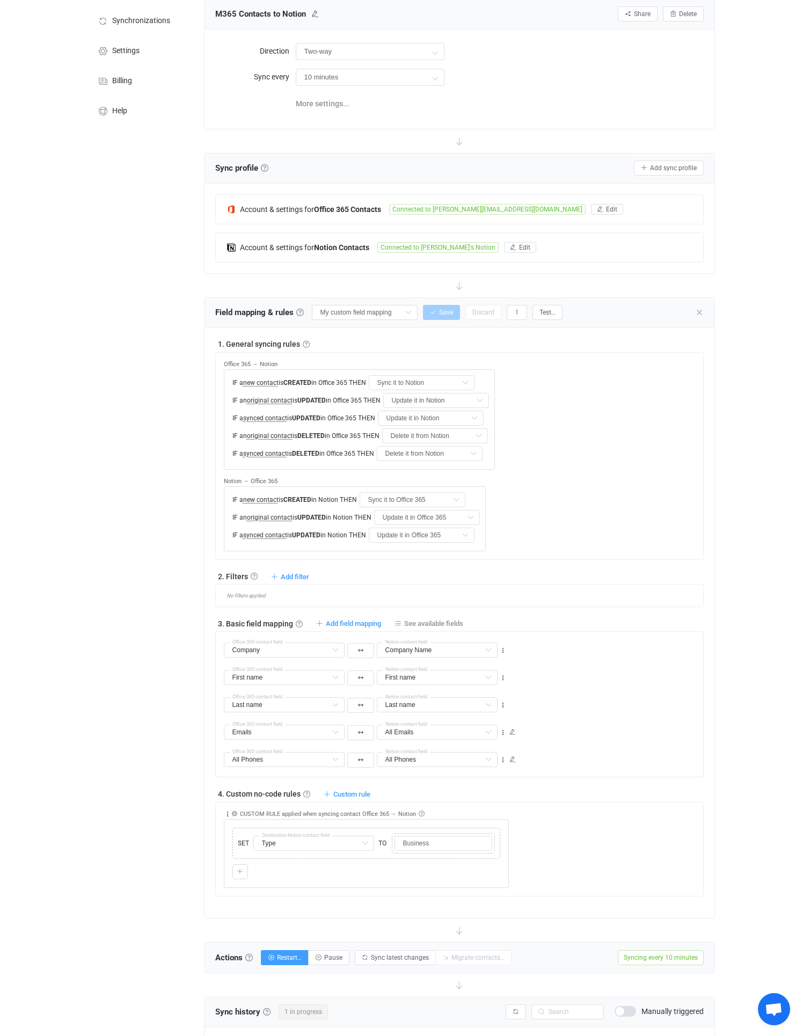
scroll to position [92, 0]
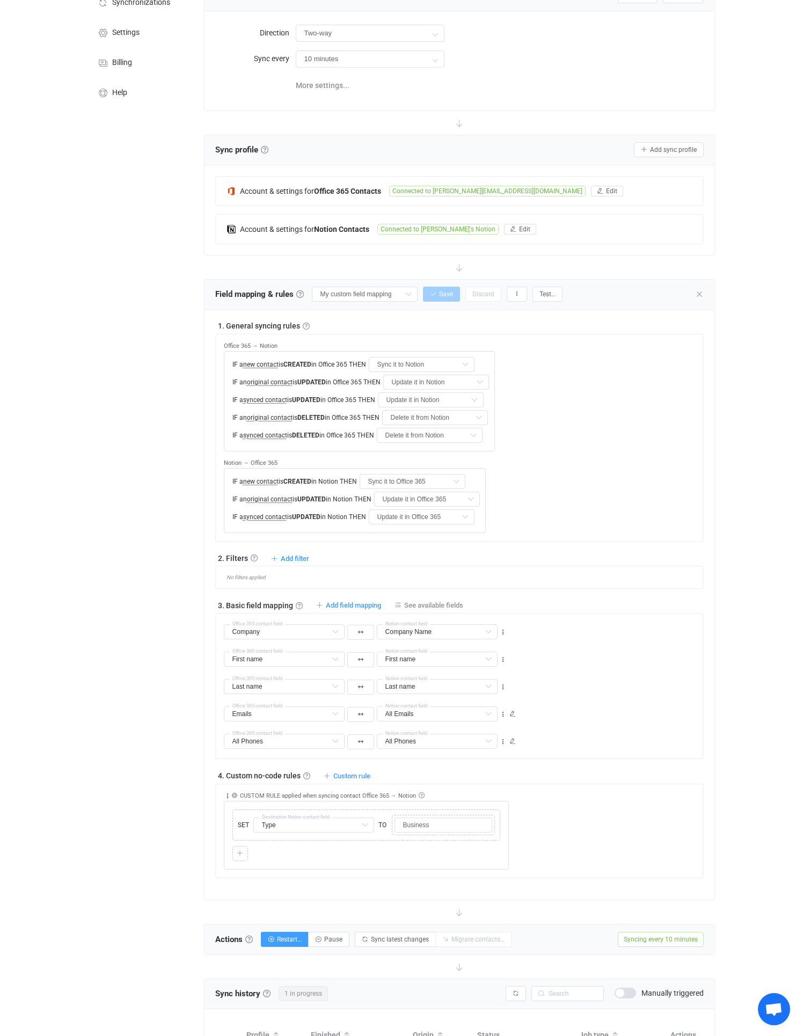
click at [155, 522] on div "Overview Synchronizations Settings Billing Help" at bounding box center [140, 677] width 118 height 1452
